Goal: Information Seeking & Learning: Learn about a topic

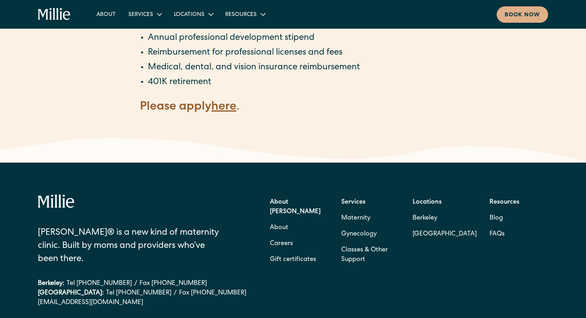
scroll to position [1648, 0]
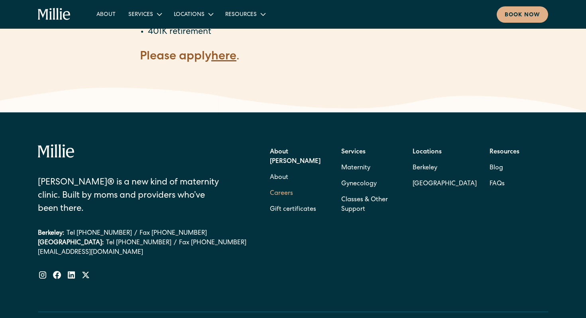
click at [284, 186] on link "Careers" at bounding box center [281, 194] width 23 height 16
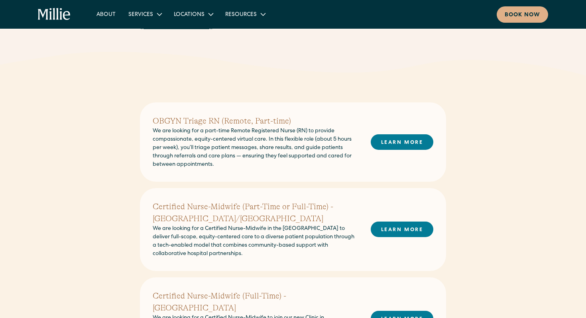
scroll to position [140, 0]
click at [386, 144] on link "LEARN MORE" at bounding box center [402, 143] width 63 height 16
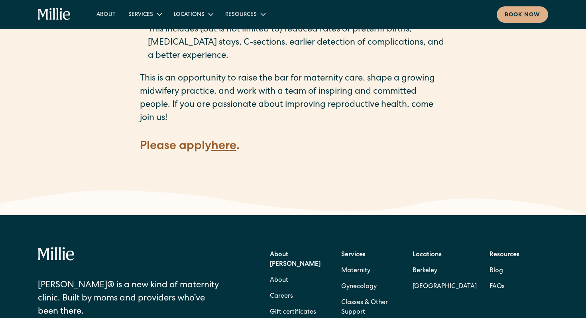
scroll to position [1145, 0]
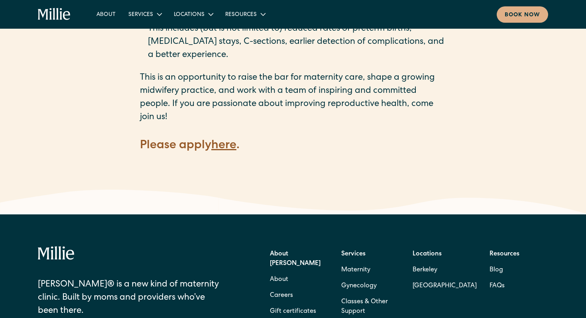
click at [232, 140] on strong "here" at bounding box center [223, 146] width 25 height 12
